Goal: Task Accomplishment & Management: Use online tool/utility

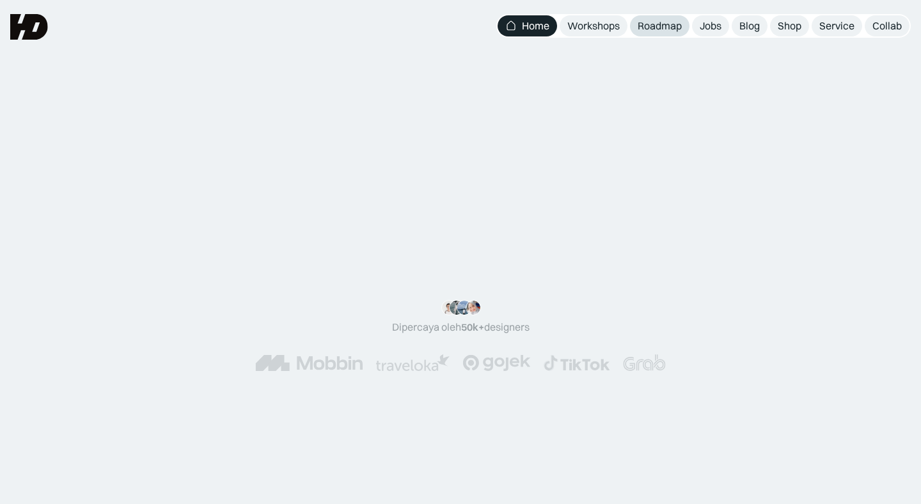
click at [657, 26] on div "Roadmap" at bounding box center [660, 25] width 44 height 13
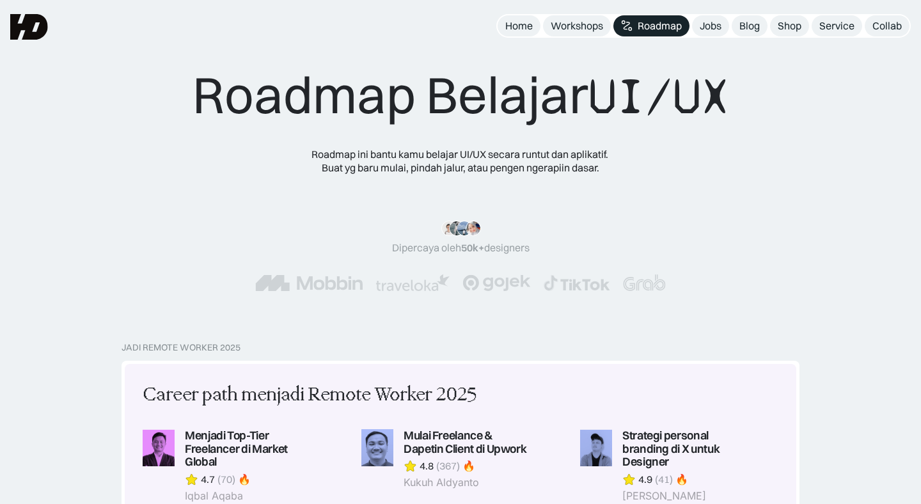
click at [389, 3] on div "Roadmap Belajar UI/UX Roadmap ini bantu kamu belajar UI/UX secara runtut dan ap…" at bounding box center [460, 171] width 921 height 342
click at [712, 24] on div "Jobs" at bounding box center [711, 25] width 22 height 13
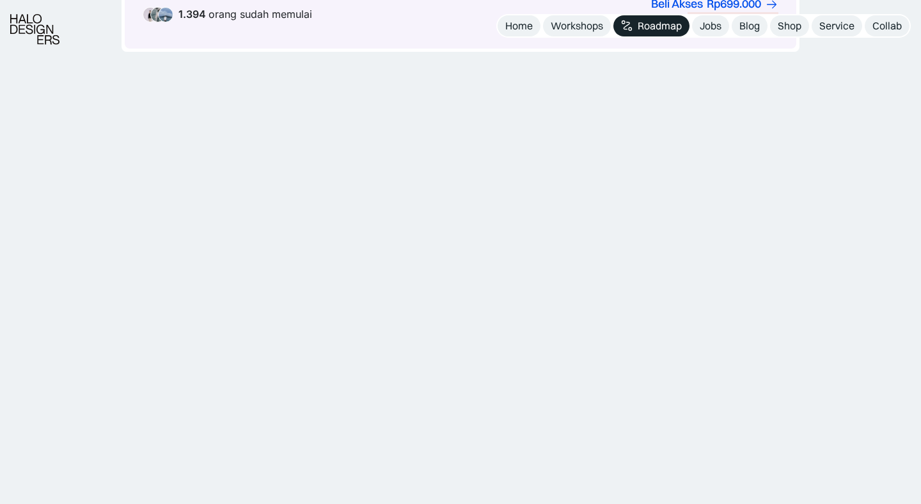
scroll to position [884, 0]
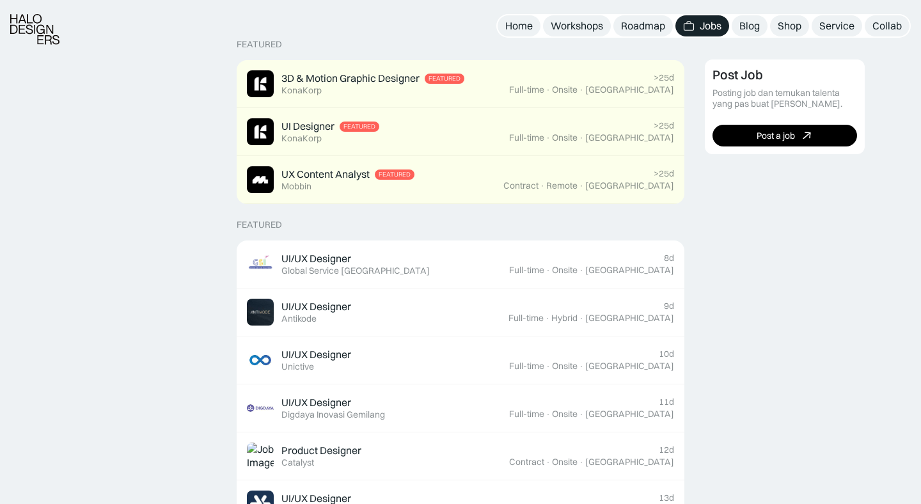
scroll to position [318, 0]
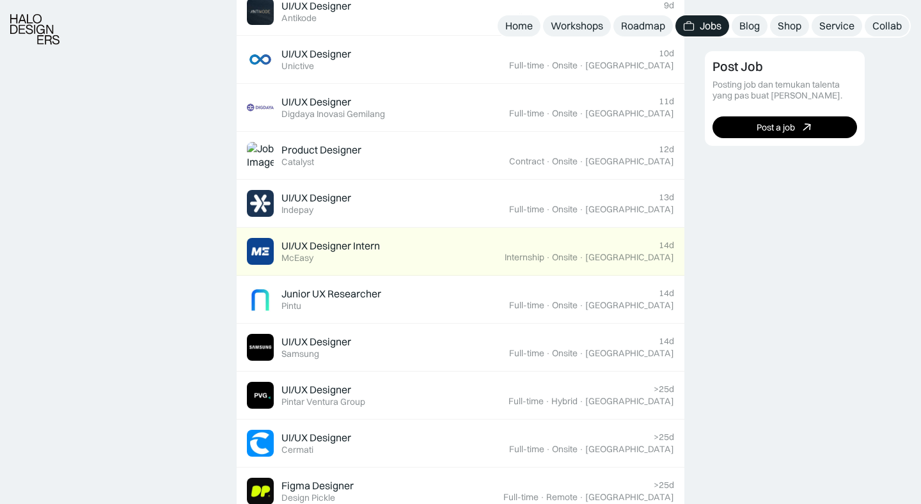
scroll to position [724, 0]
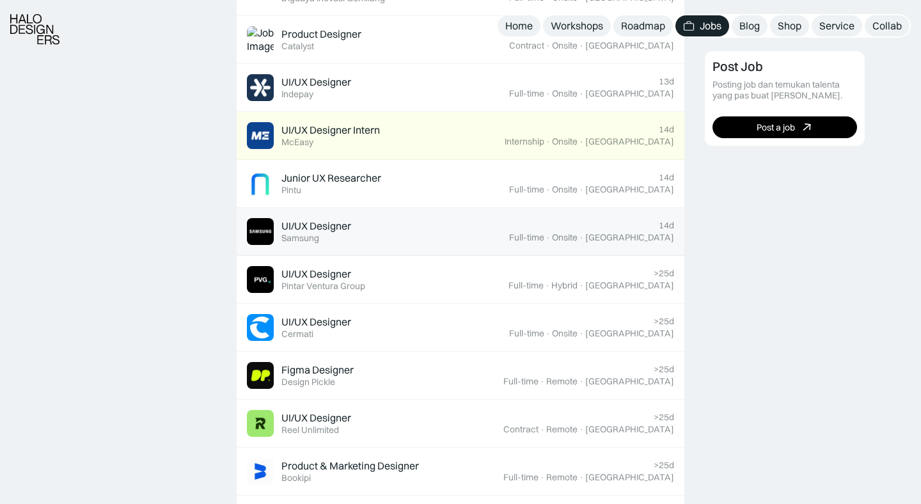
click at [568, 224] on div "14d Full-time · Onsite · Jakarta" at bounding box center [591, 231] width 165 height 23
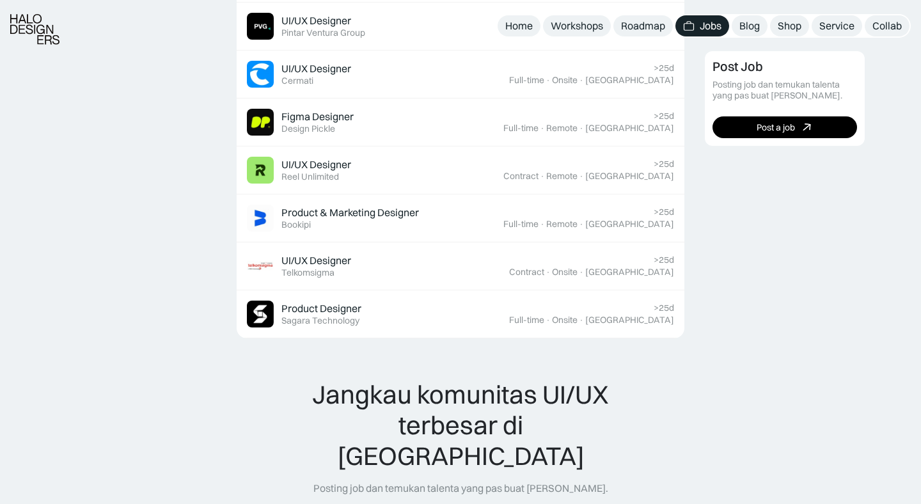
scroll to position [971, 0]
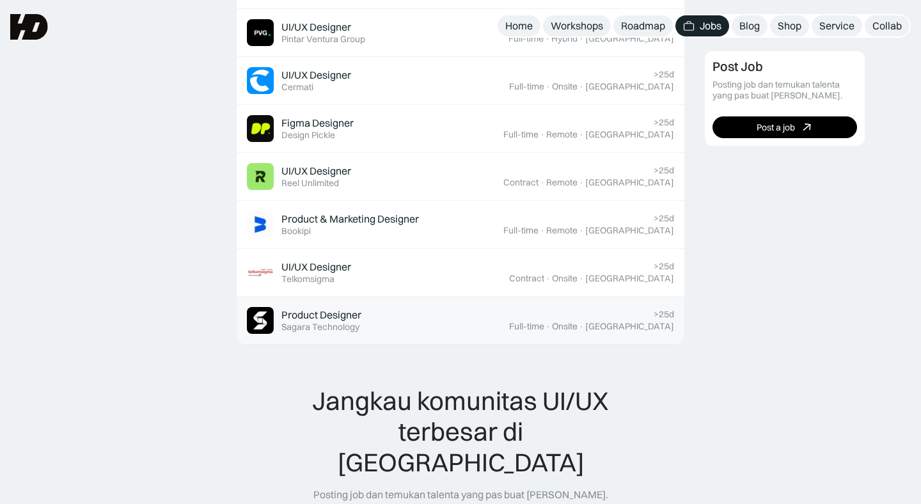
click at [443, 311] on div "Product Designer Featured Sagara Technology" at bounding box center [378, 320] width 262 height 27
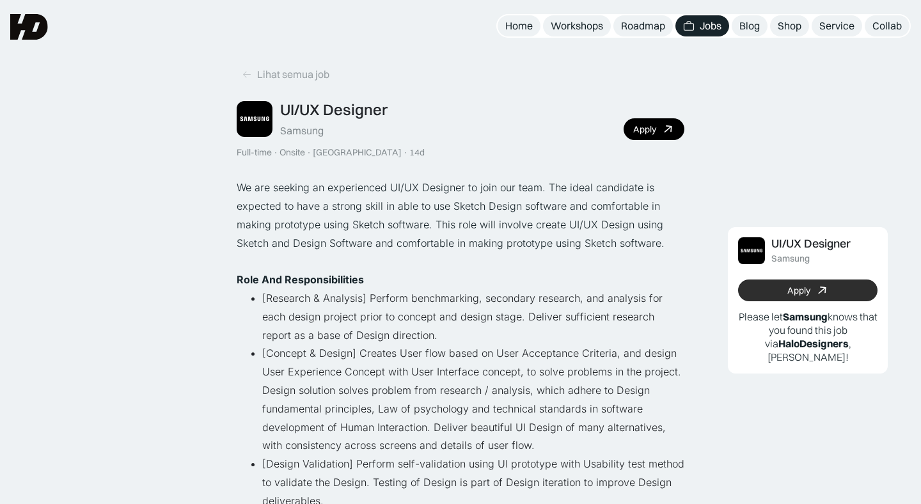
click at [837, 279] on link "Apply" at bounding box center [807, 290] width 139 height 22
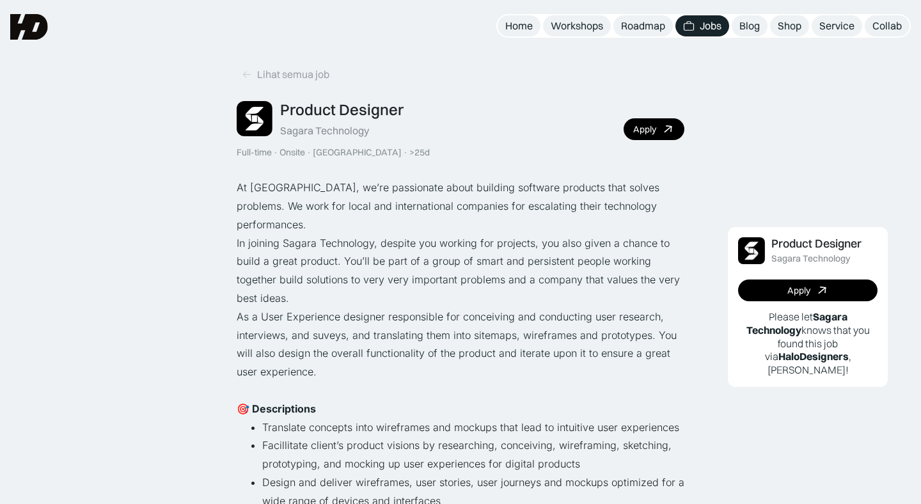
scroll to position [20, 0]
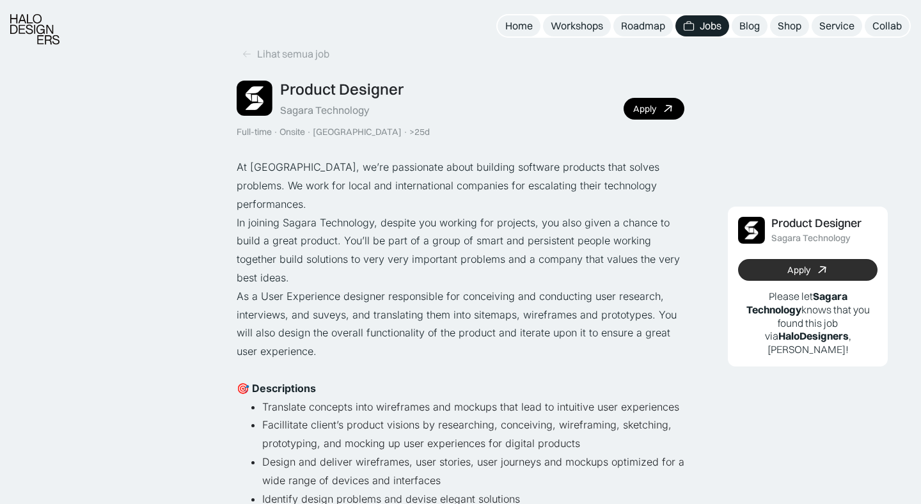
click at [845, 276] on link "Apply" at bounding box center [807, 270] width 139 height 22
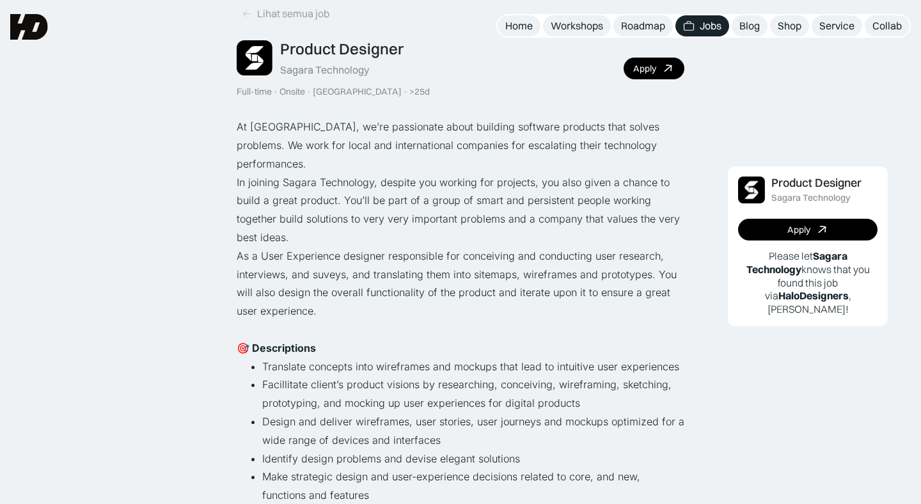
scroll to position [0, 0]
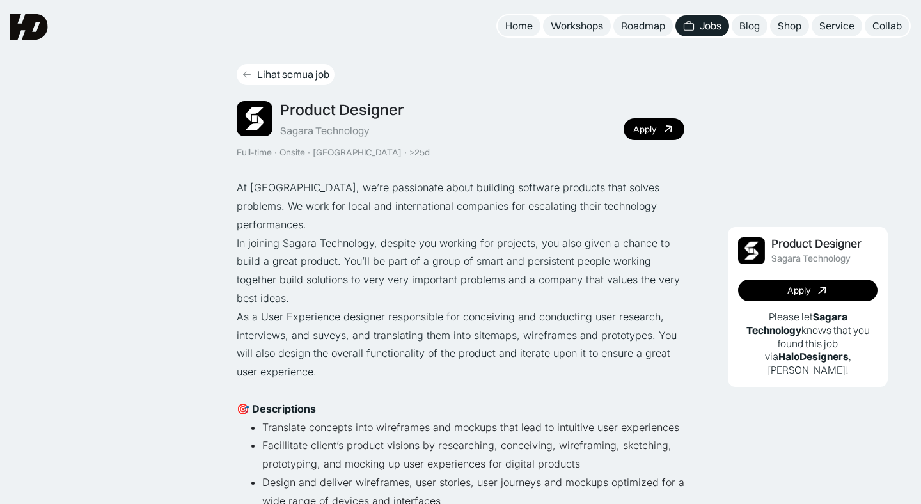
click at [292, 76] on div "Lihat semua job" at bounding box center [293, 74] width 72 height 13
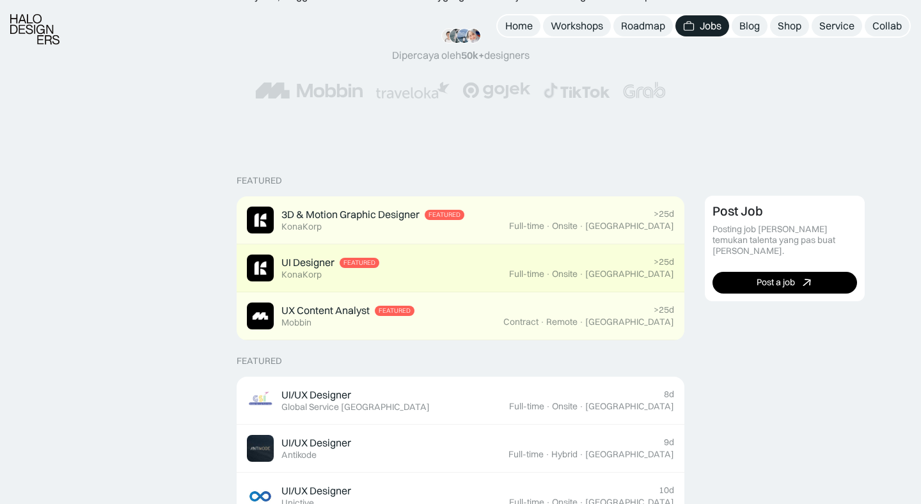
scroll to position [173, 0]
click at [478, 269] on div "UI Designer Featured KonaKorp" at bounding box center [378, 267] width 262 height 27
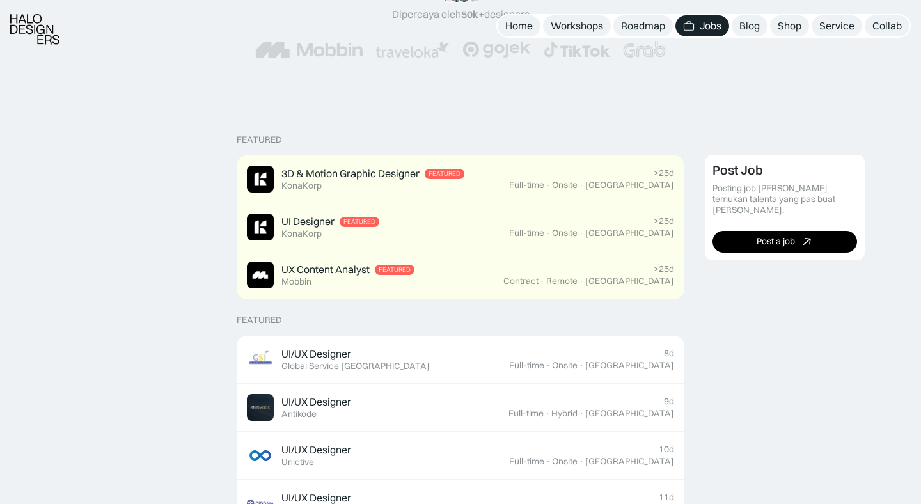
scroll to position [218, 0]
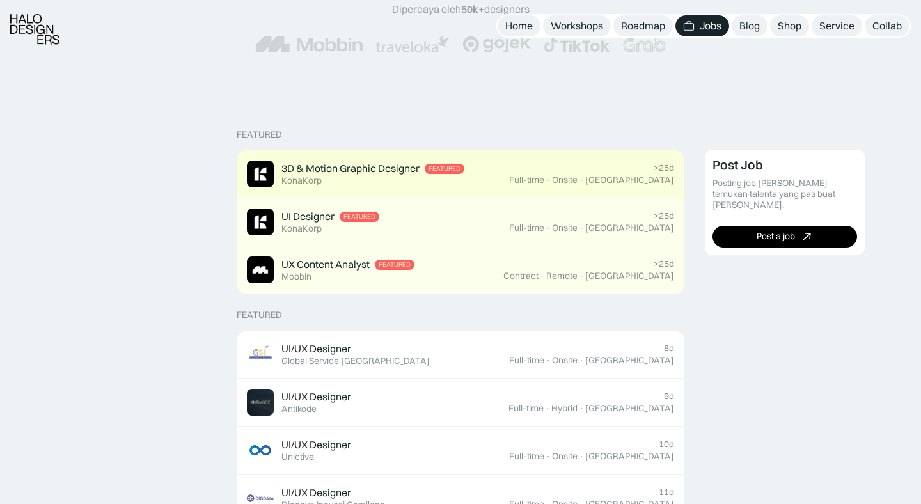
click at [486, 176] on div "3D & Motion Graphic Designer Featured KonaKorp" at bounding box center [378, 173] width 262 height 27
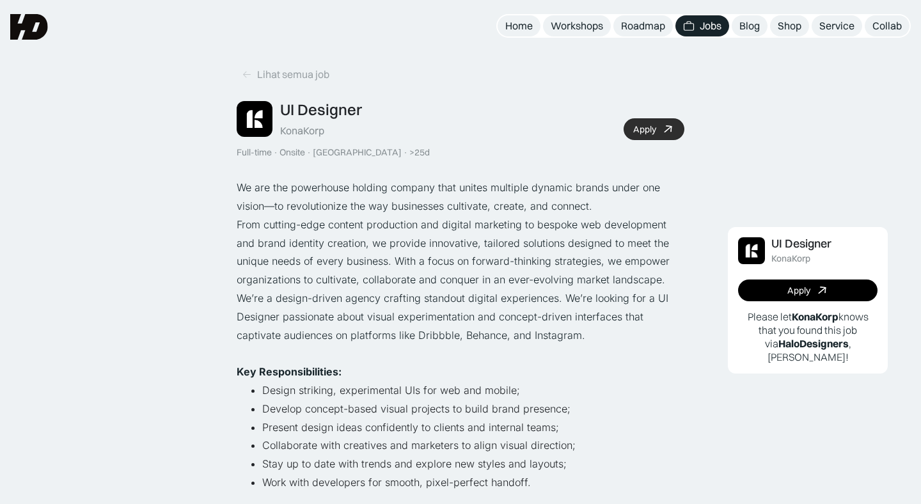
click at [646, 131] on div "Apply" at bounding box center [644, 129] width 23 height 11
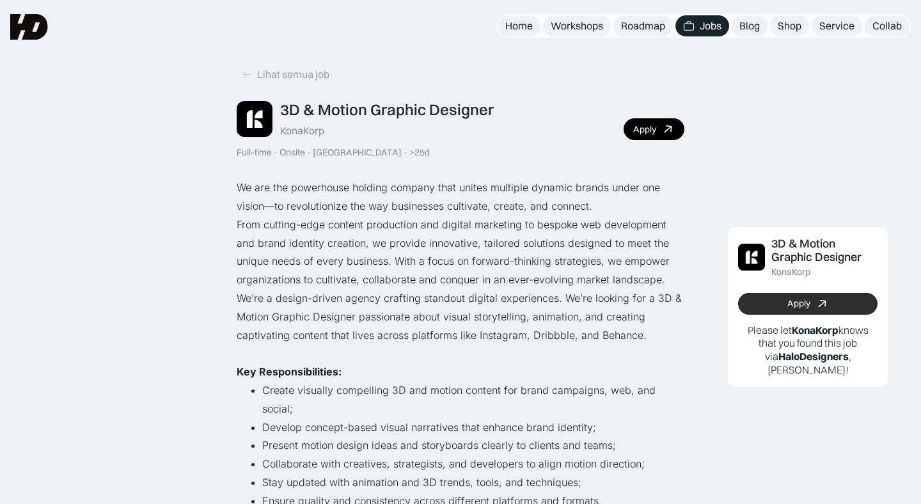
click at [781, 307] on link "Apply" at bounding box center [807, 304] width 139 height 22
click at [270, 75] on div "Lihat semua job" at bounding box center [293, 74] width 72 height 13
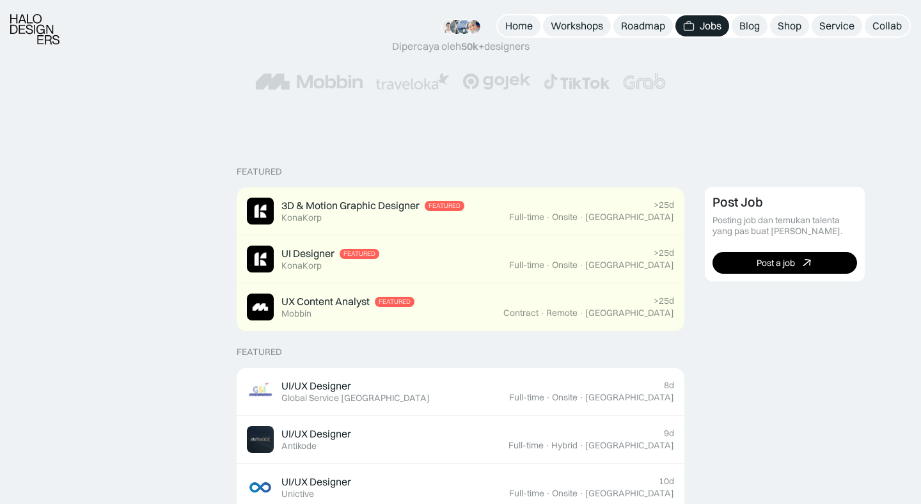
scroll to position [182, 0]
